Goal: Task Accomplishment & Management: Use online tool/utility

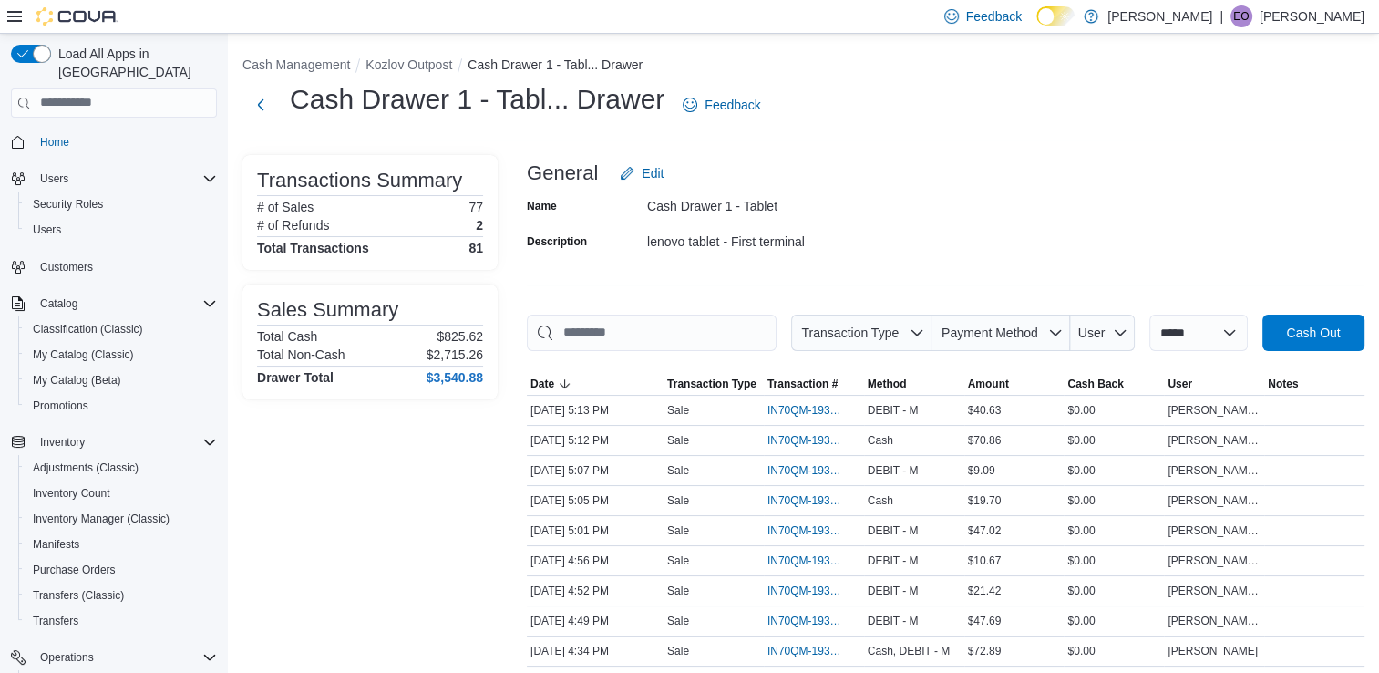
scroll to position [149, 0]
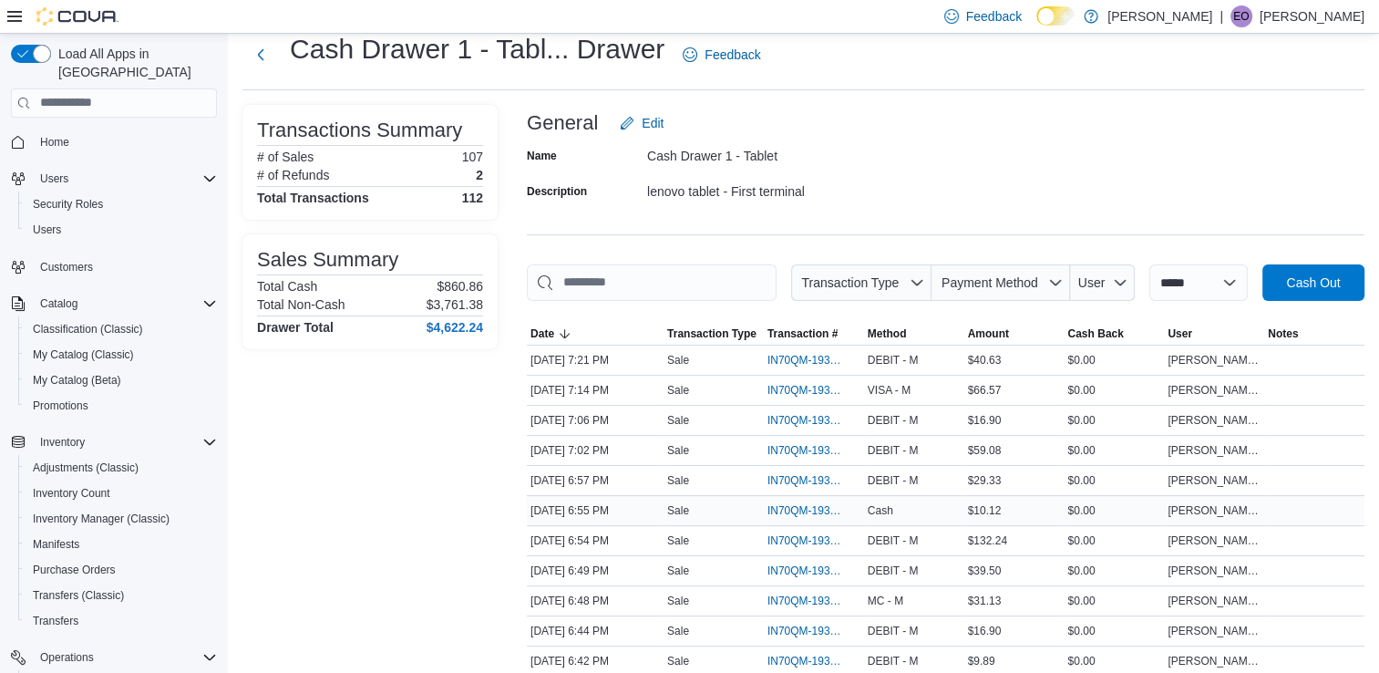
scroll to position [73, 0]
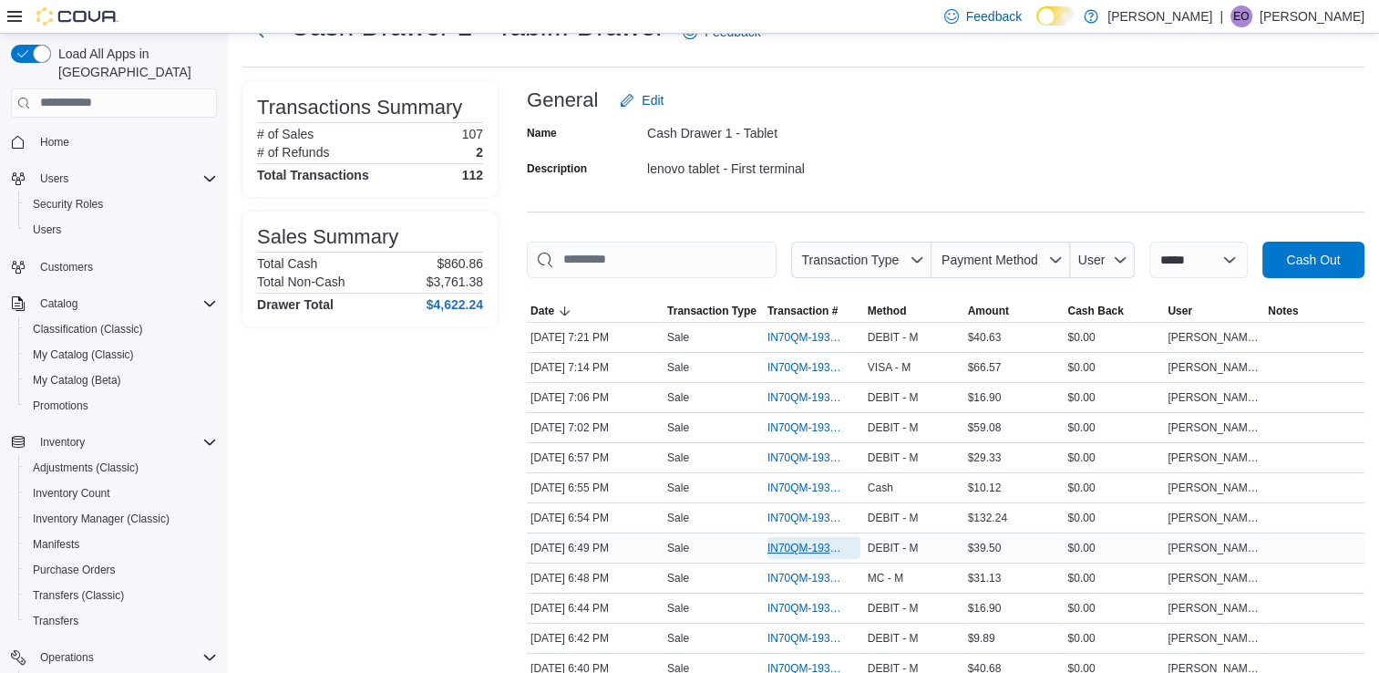
click at [785, 541] on span "IN70QM-1933262" at bounding box center [804, 548] width 75 height 15
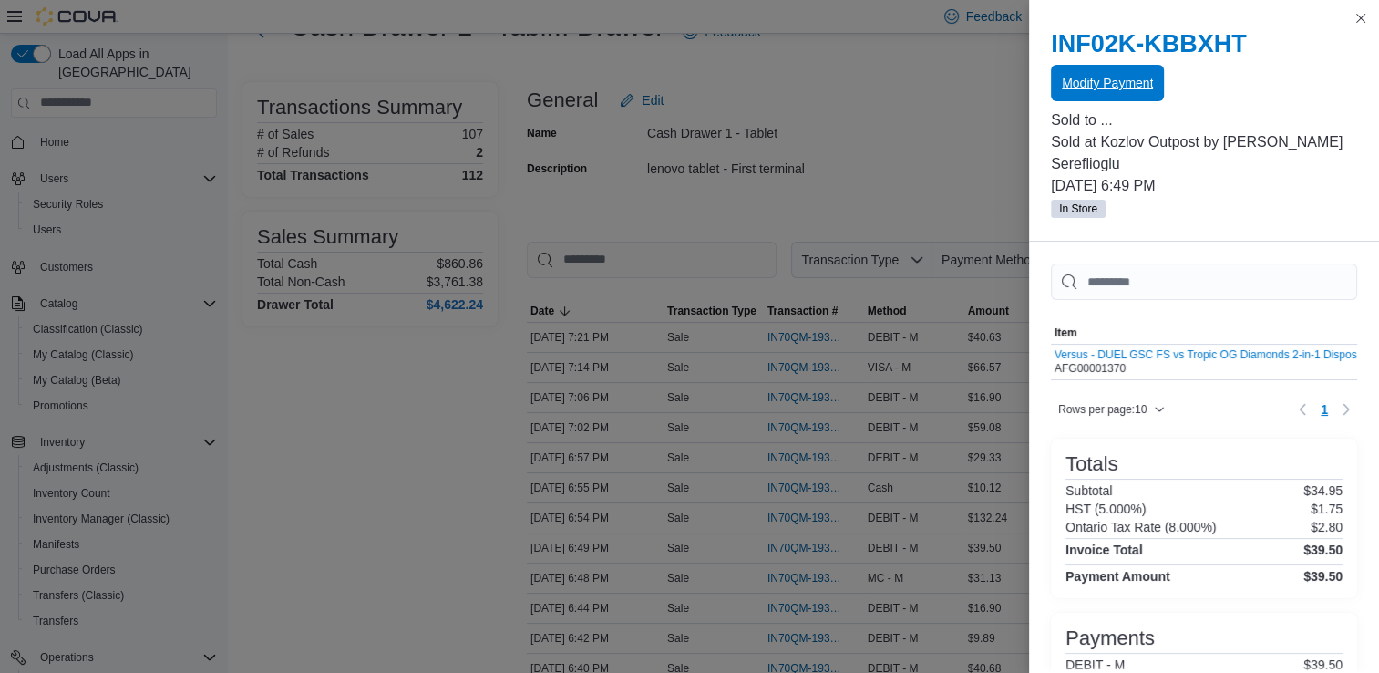
click at [1123, 71] on span "Modify Payment" at bounding box center [1107, 83] width 91 height 36
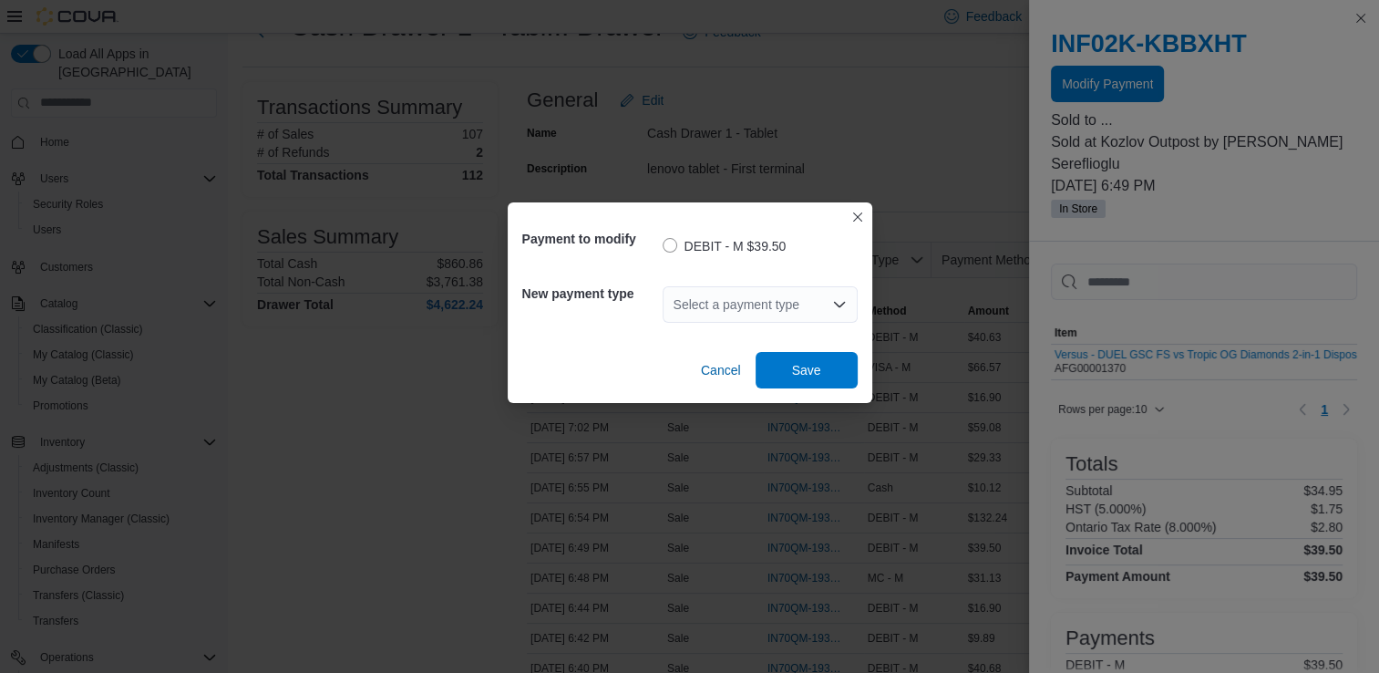
click at [759, 289] on div "Select a payment type" at bounding box center [760, 304] width 195 height 36
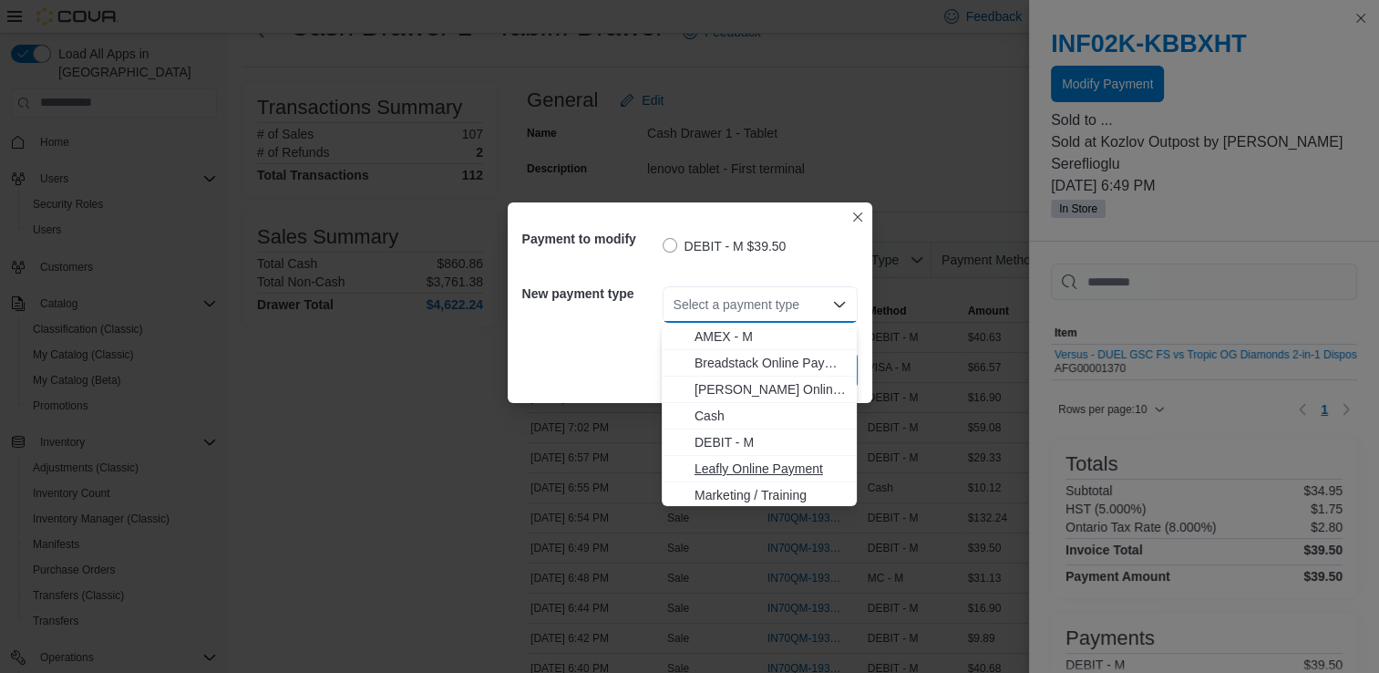
scroll to position [108, 0]
click at [706, 417] on span "MC - M" at bounding box center [770, 413] width 151 height 18
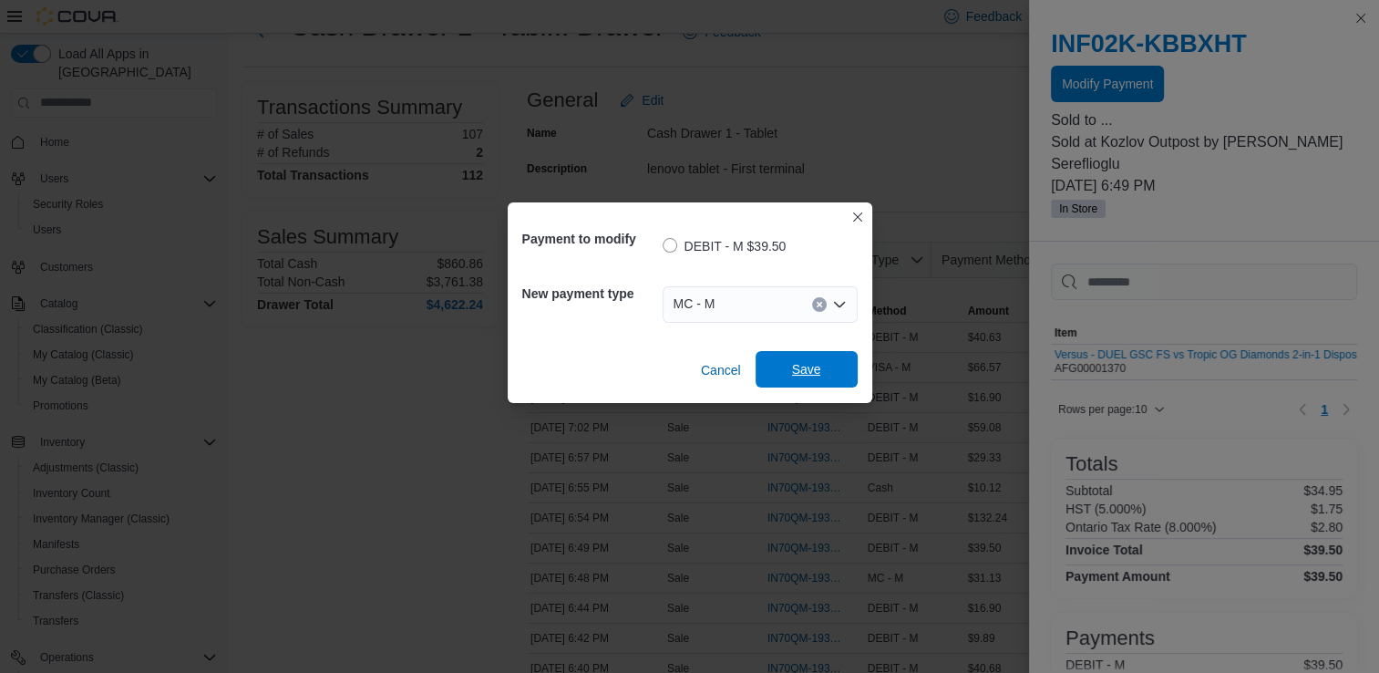
click at [812, 359] on span "Save" at bounding box center [807, 369] width 80 height 36
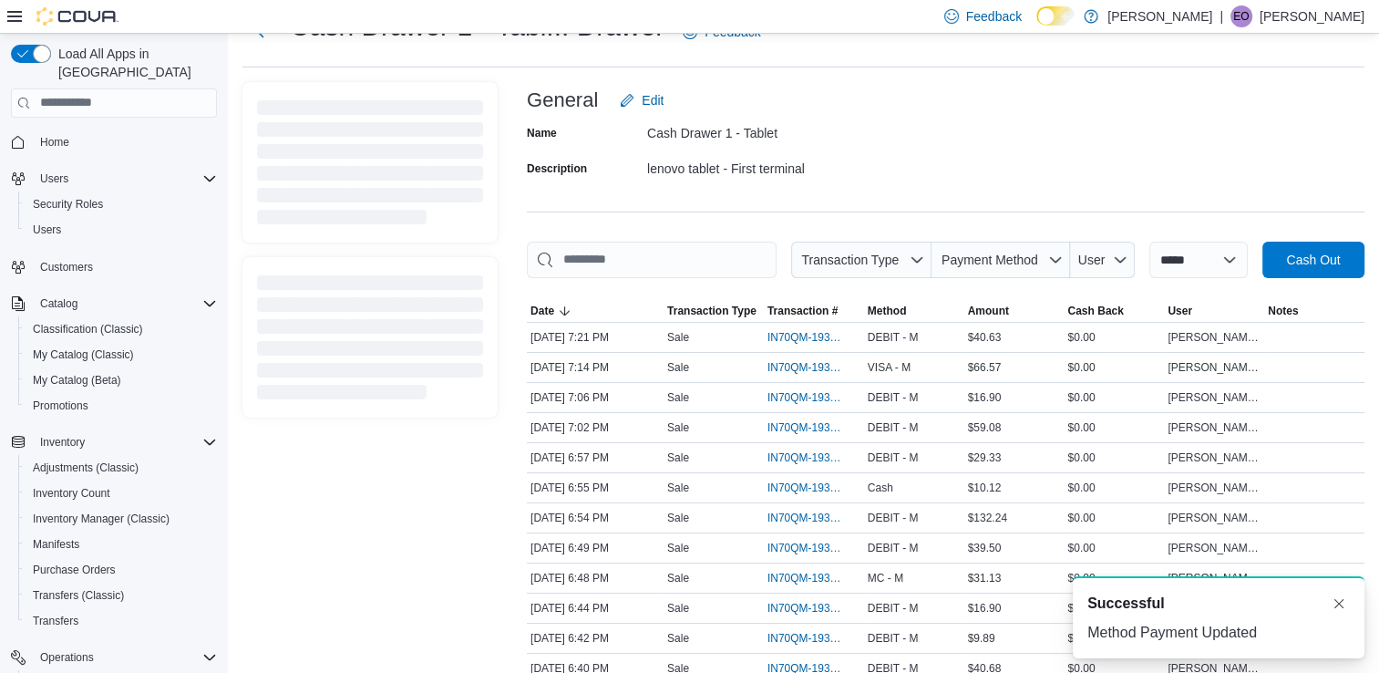
scroll to position [199, 0]
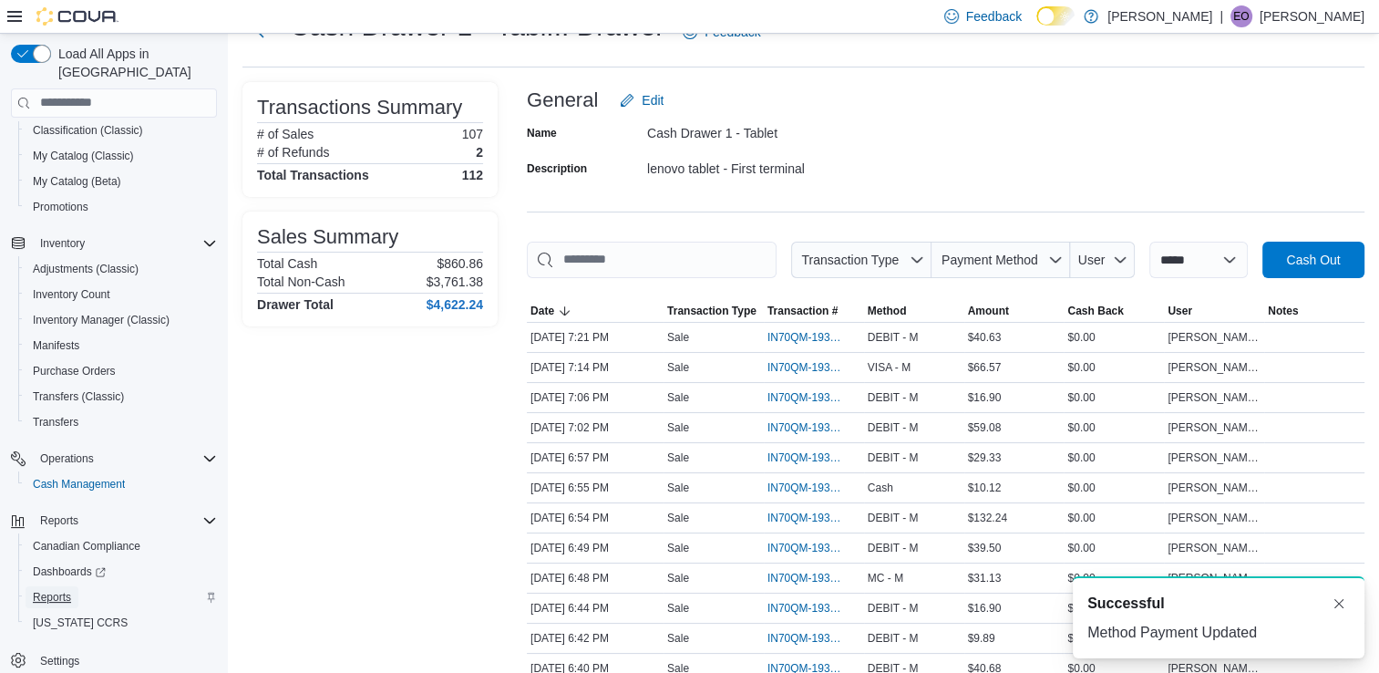
click at [52, 586] on span "Reports" at bounding box center [52, 597] width 38 height 22
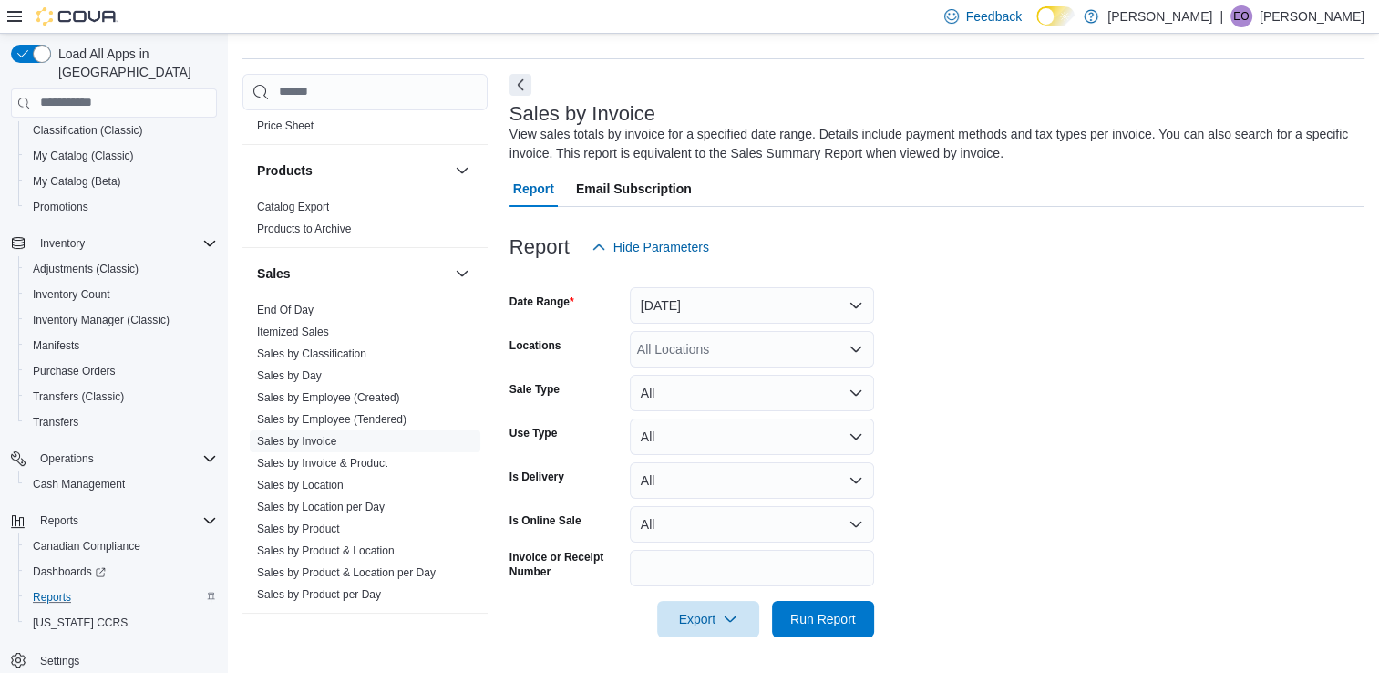
scroll to position [1250, 0]
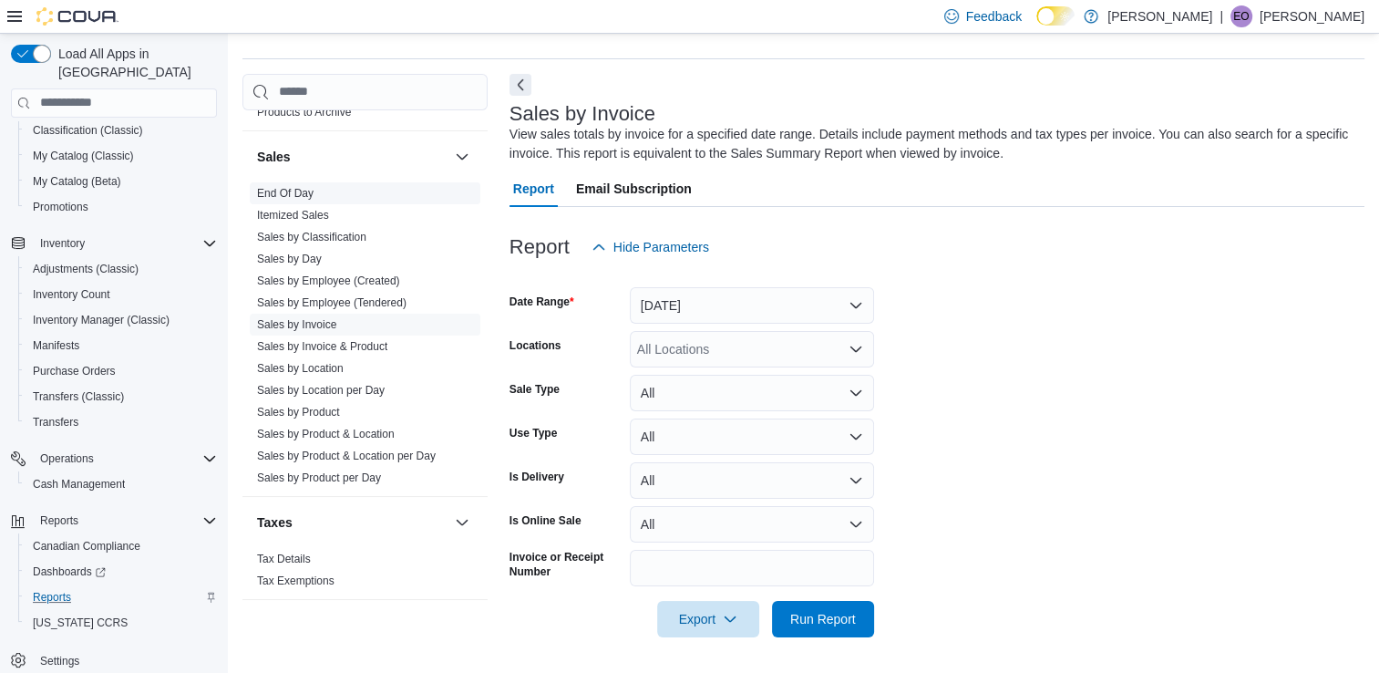
click at [293, 191] on link "End Of Day" at bounding box center [285, 193] width 57 height 13
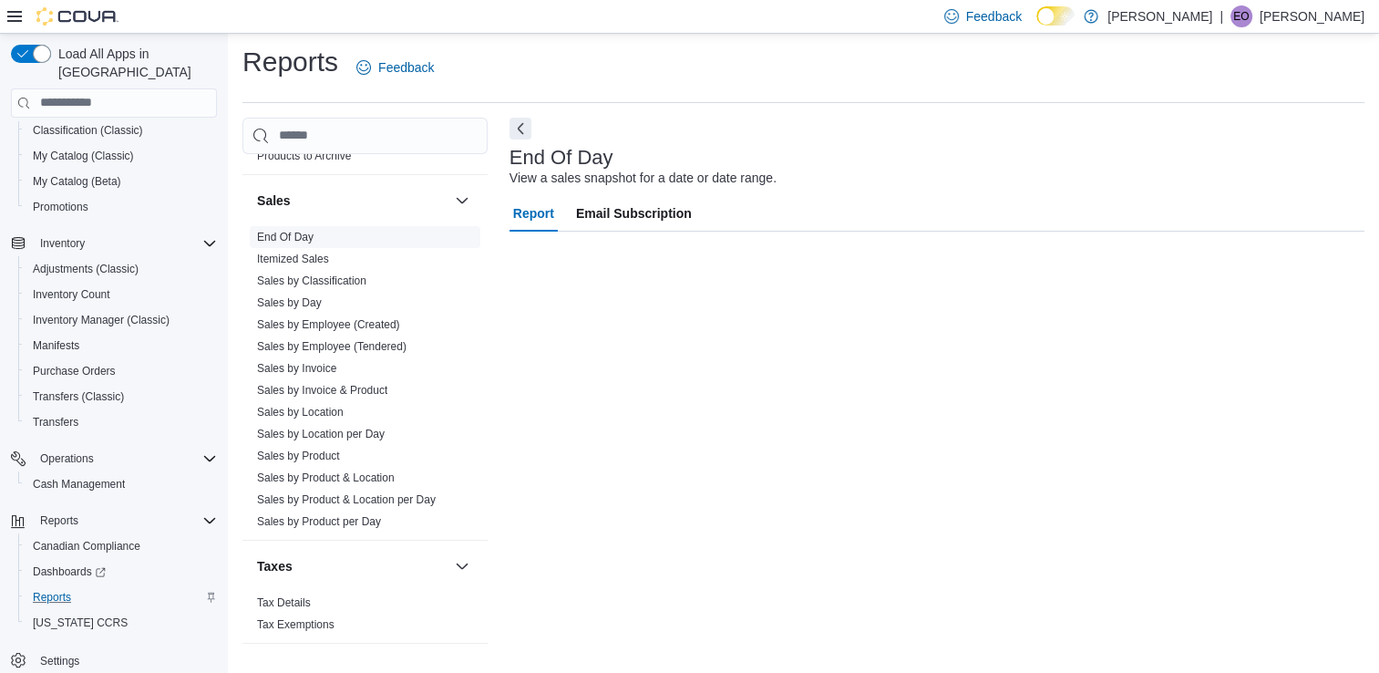
scroll to position [5, 0]
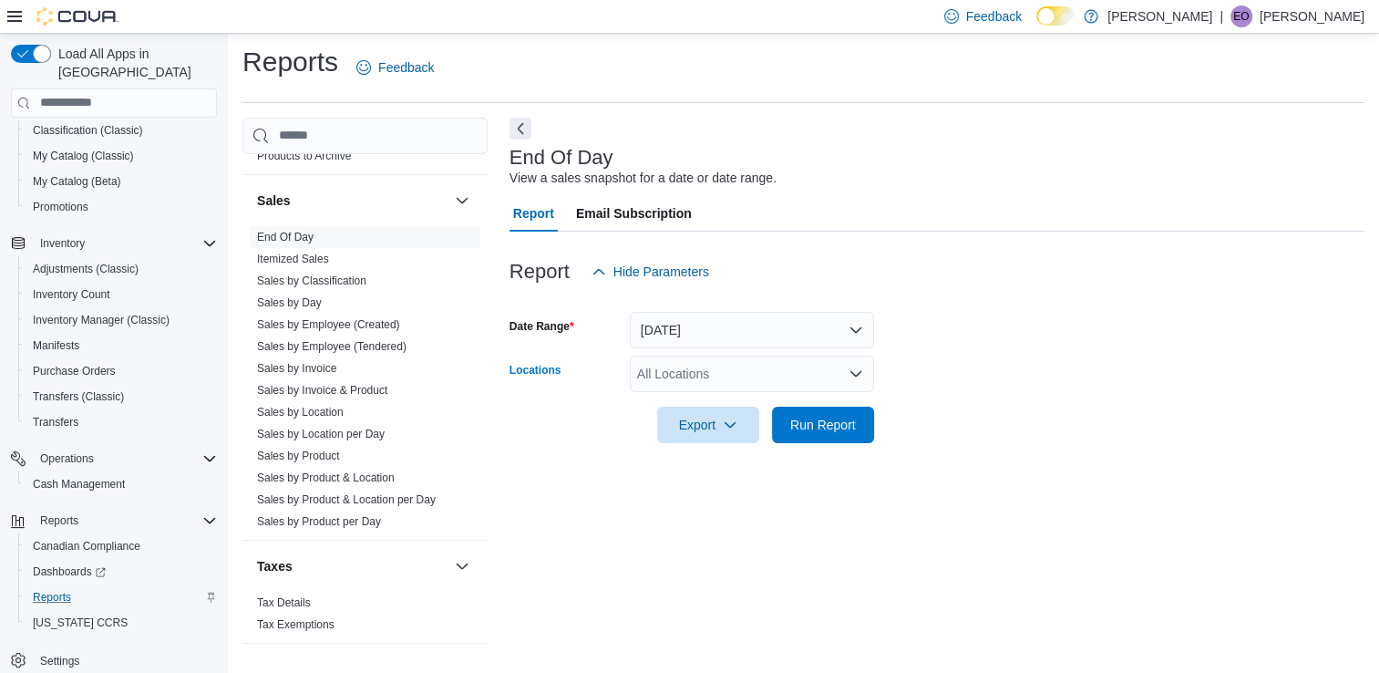
click at [686, 364] on div "All Locations" at bounding box center [752, 373] width 244 height 36
type input "***"
click at [702, 393] on button "Kozlov Outpost" at bounding box center [752, 405] width 244 height 26
click at [958, 349] on form "Date Range [DATE] Locations Kozlov Outpost Export Run Report" at bounding box center [937, 366] width 855 height 153
click at [816, 417] on span "Run Report" at bounding box center [823, 424] width 66 height 18
